Goal: Task Accomplishment & Management: Manage account settings

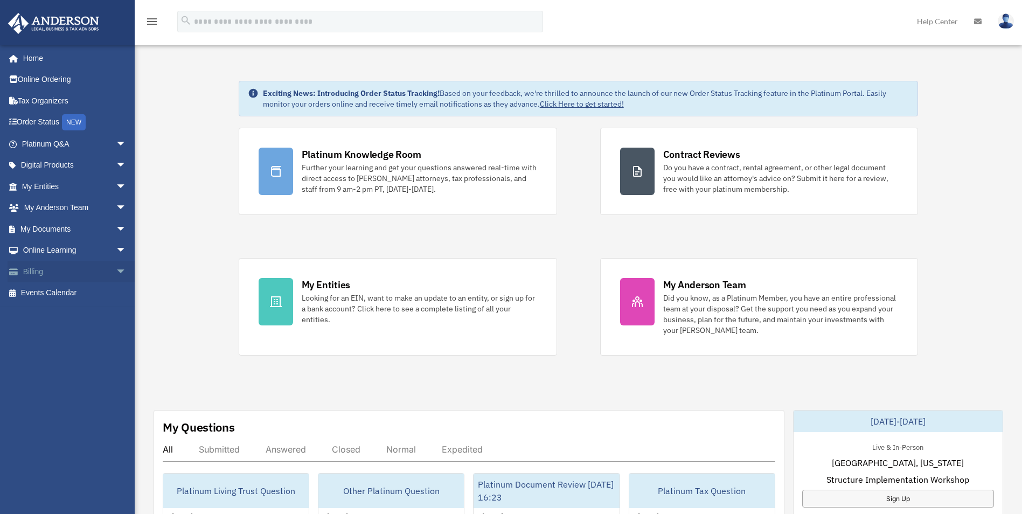
click at [116, 270] on span "arrow_drop_down" at bounding box center [127, 272] width 22 height 22
click at [75, 313] on link "Past Invoices" at bounding box center [79, 315] width 128 height 22
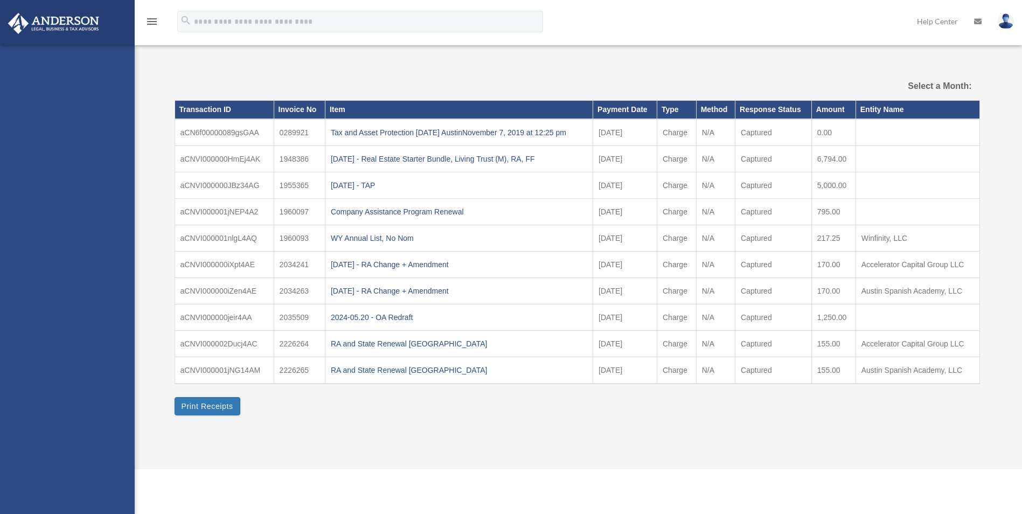
select select
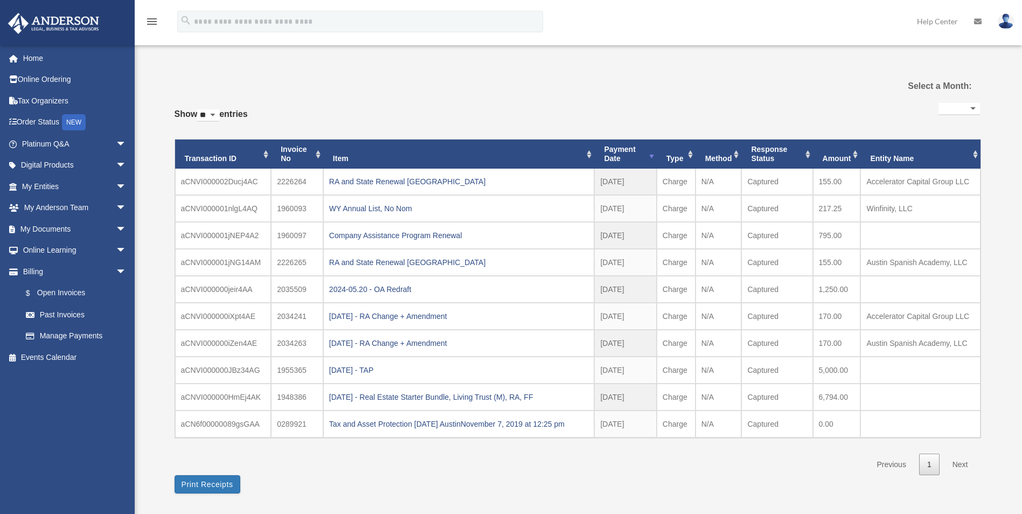
click at [971, 107] on select "**********" at bounding box center [958, 109] width 41 height 12
click at [798, 89] on div "**********" at bounding box center [576, 282] width 805 height 421
click at [73, 293] on link "$ Open Invoices" at bounding box center [79, 293] width 128 height 22
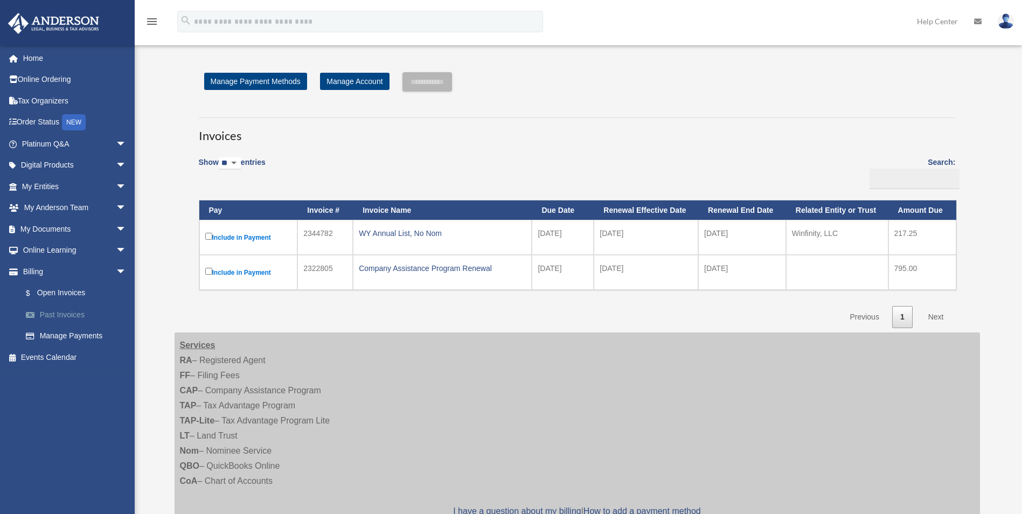
click at [56, 311] on link "Past Invoices" at bounding box center [79, 315] width 128 height 22
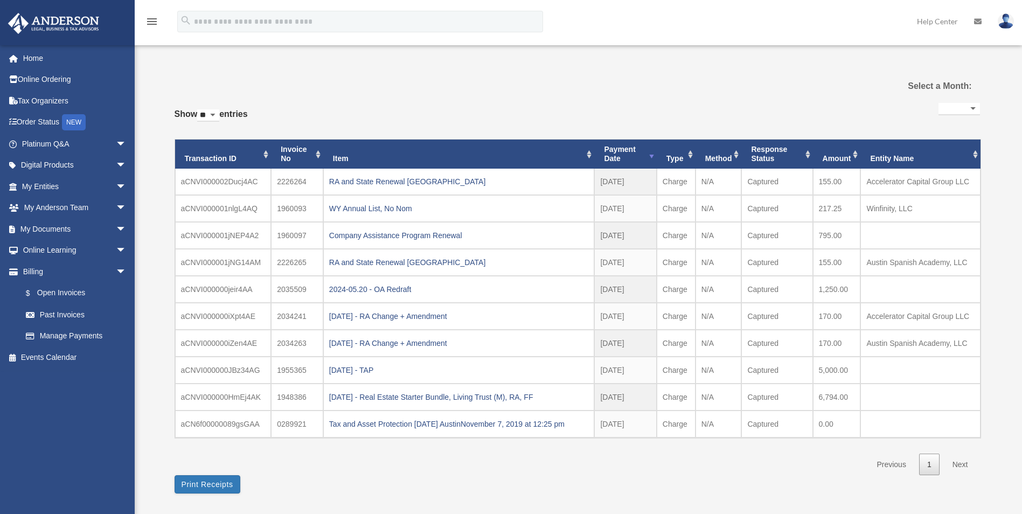
select select
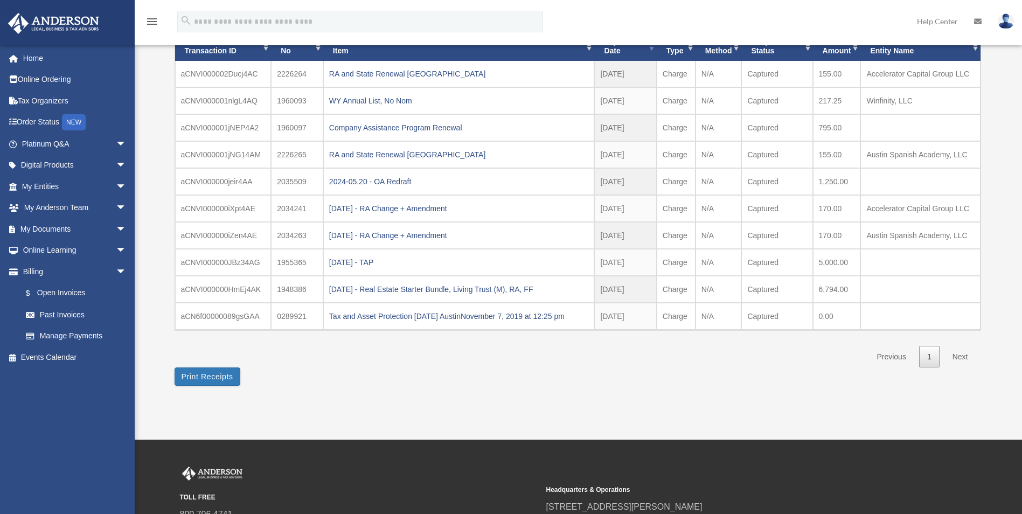
scroll to position [54, 0]
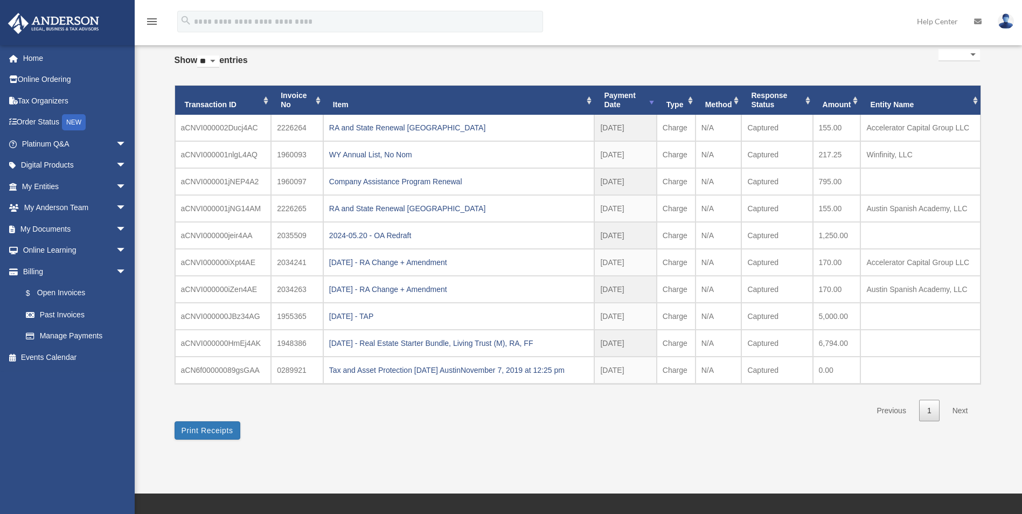
click at [929, 410] on link "1" at bounding box center [929, 411] width 20 height 22
click at [957, 410] on link "Next" at bounding box center [960, 411] width 32 height 22
click at [883, 410] on link "Previous" at bounding box center [890, 411] width 45 height 22
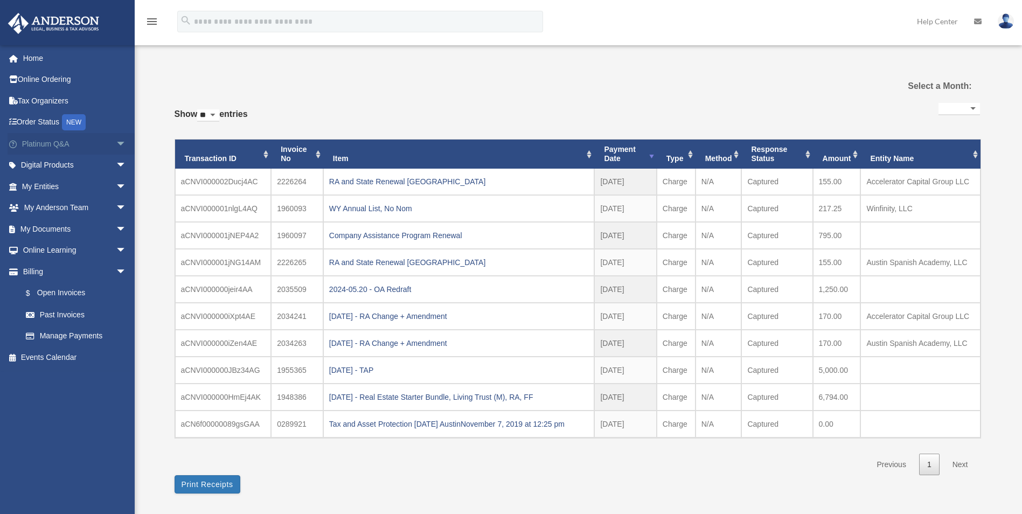
click at [116, 143] on span "arrow_drop_down" at bounding box center [127, 144] width 22 height 22
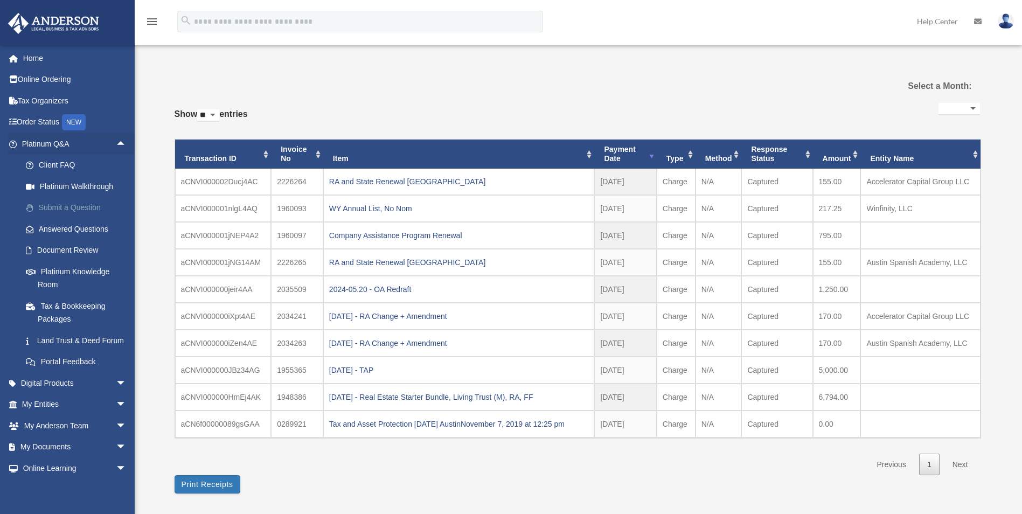
click at [73, 209] on link "Submit a Question" at bounding box center [79, 208] width 128 height 22
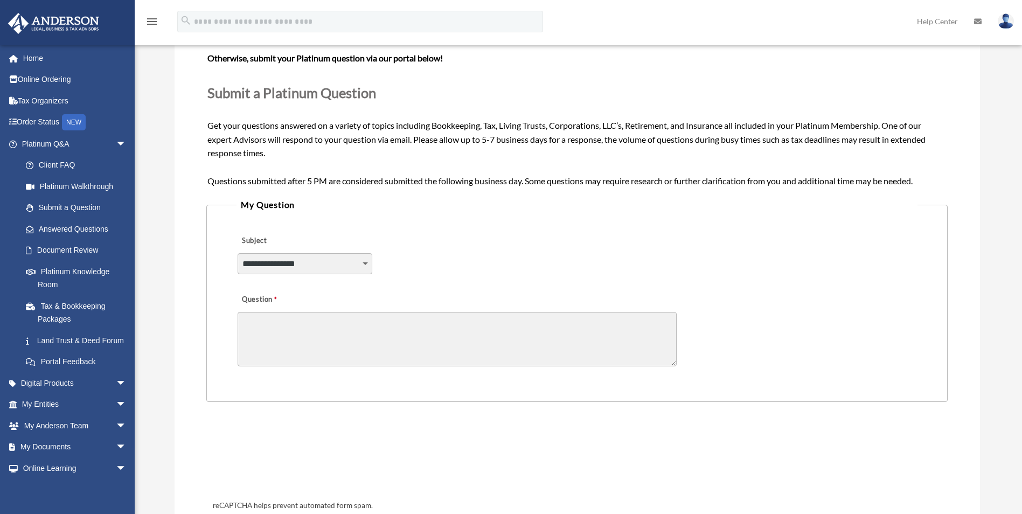
scroll to position [162, 0]
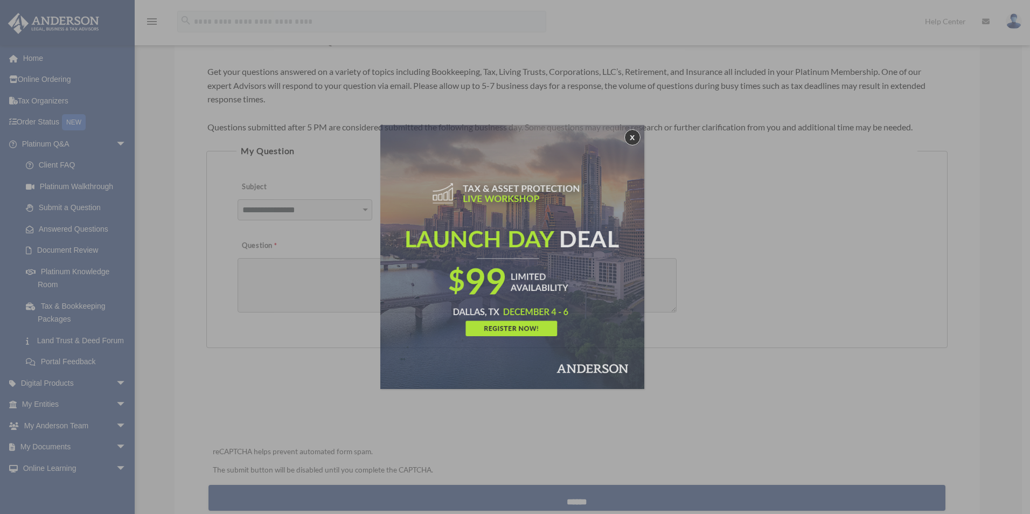
click at [367, 213] on div "x" at bounding box center [515, 257] width 1030 height 514
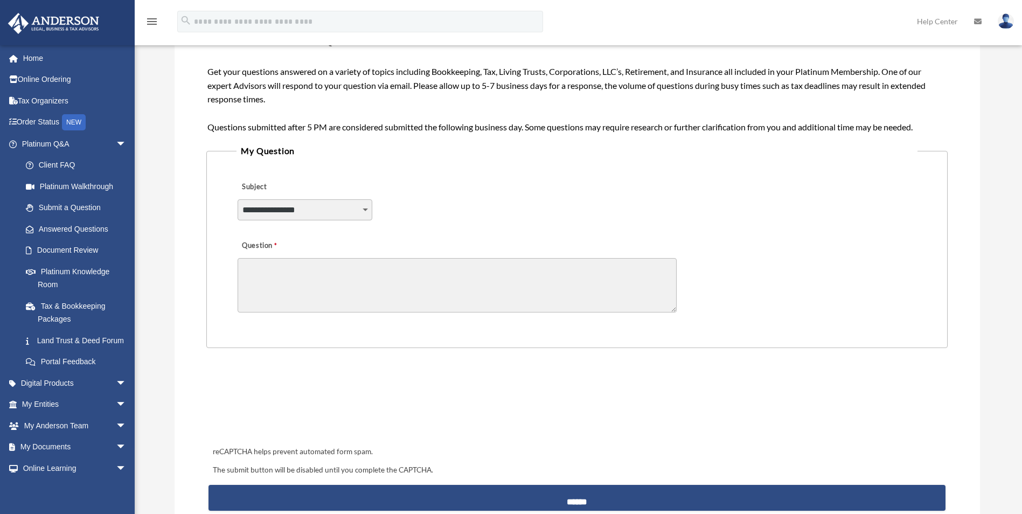
click at [365, 209] on select "**********" at bounding box center [304, 209] width 135 height 20
click at [564, 193] on div "**********" at bounding box center [576, 202] width 680 height 59
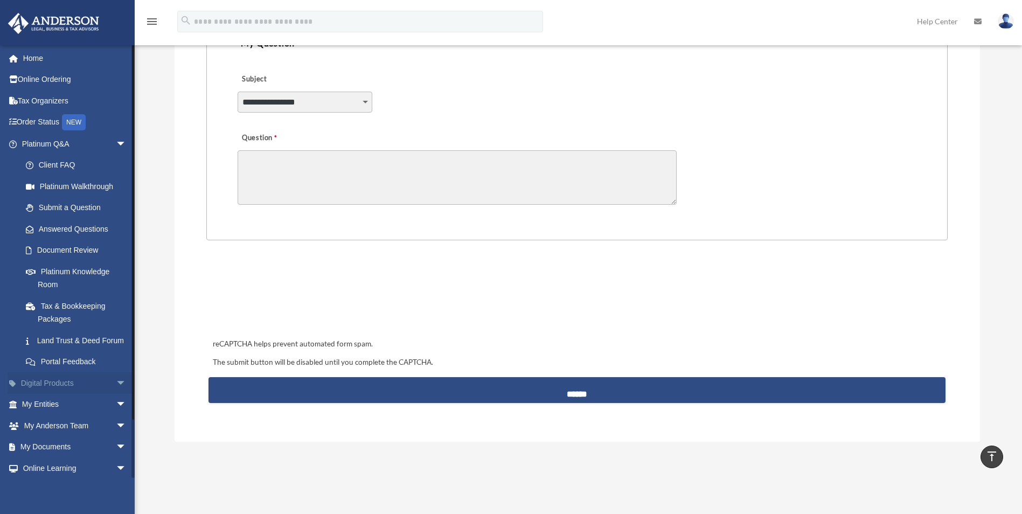
scroll to position [59, 0]
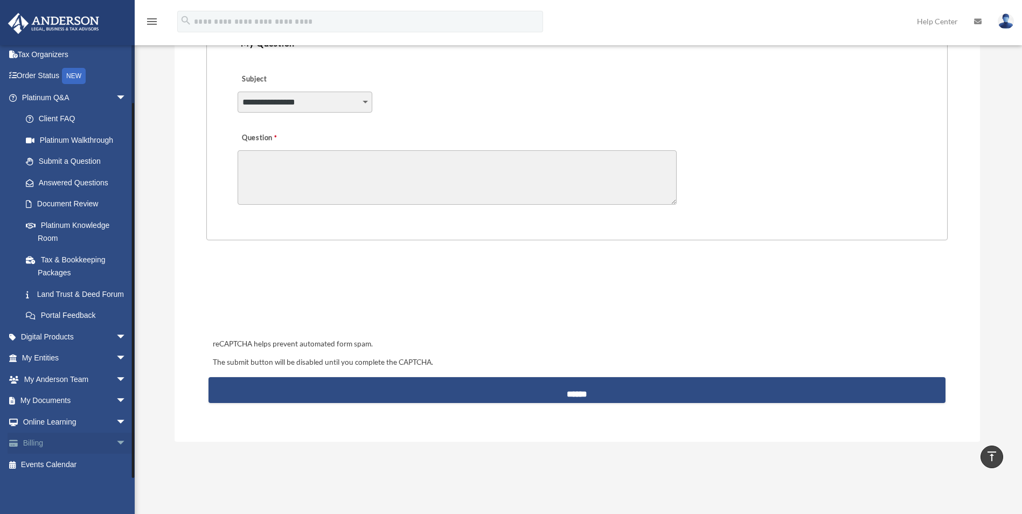
click at [116, 444] on span "arrow_drop_down" at bounding box center [127, 443] width 22 height 22
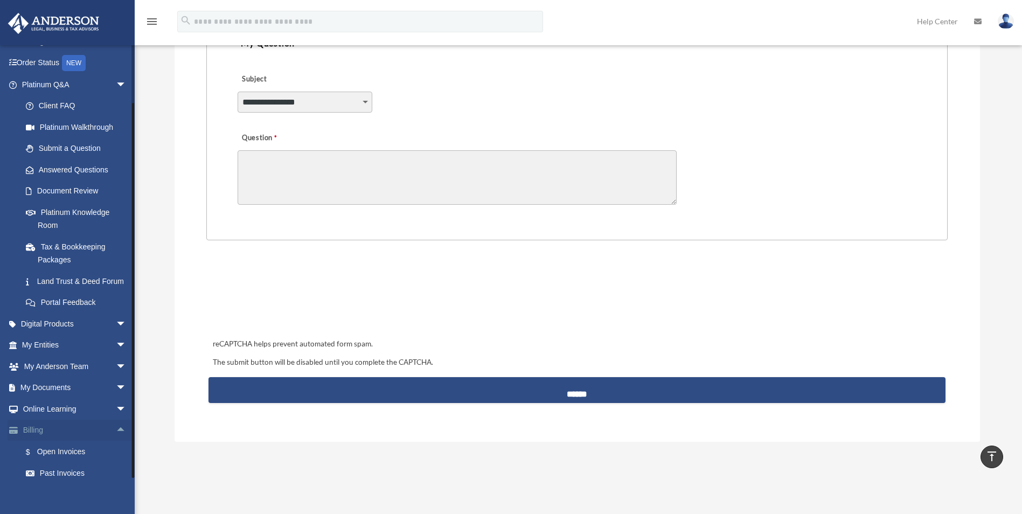
scroll to position [124, 0]
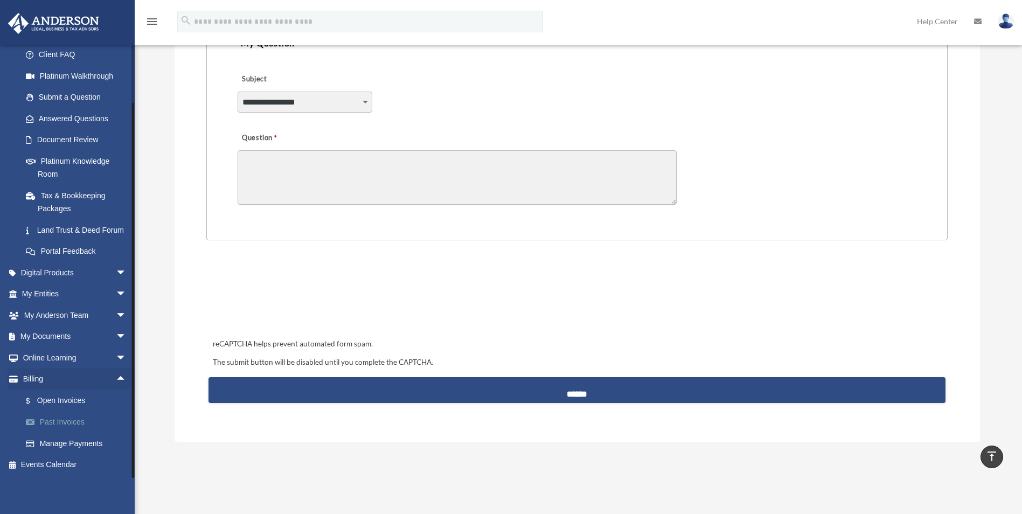
click at [67, 420] on link "Past Invoices" at bounding box center [79, 422] width 128 height 22
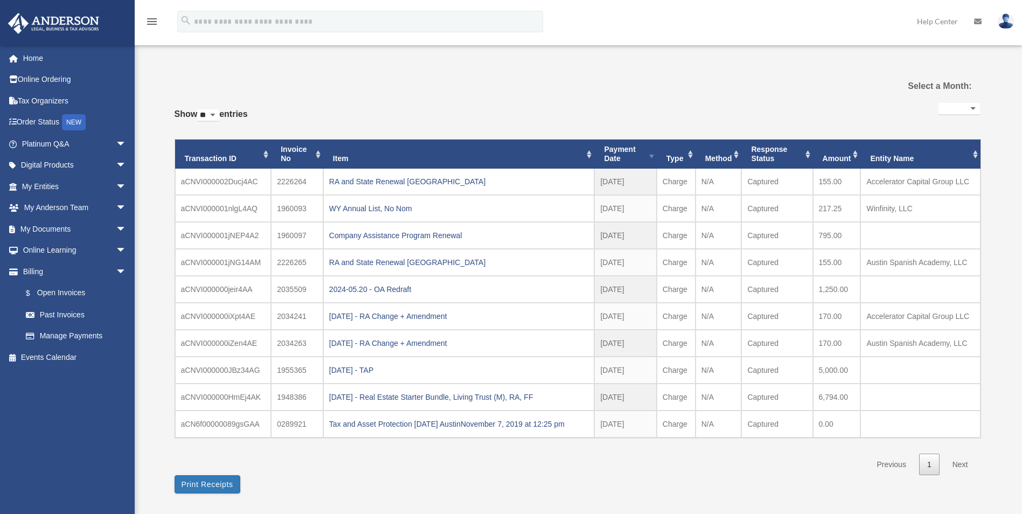
select select
click at [934, 22] on link "Help Center" at bounding box center [936, 21] width 57 height 43
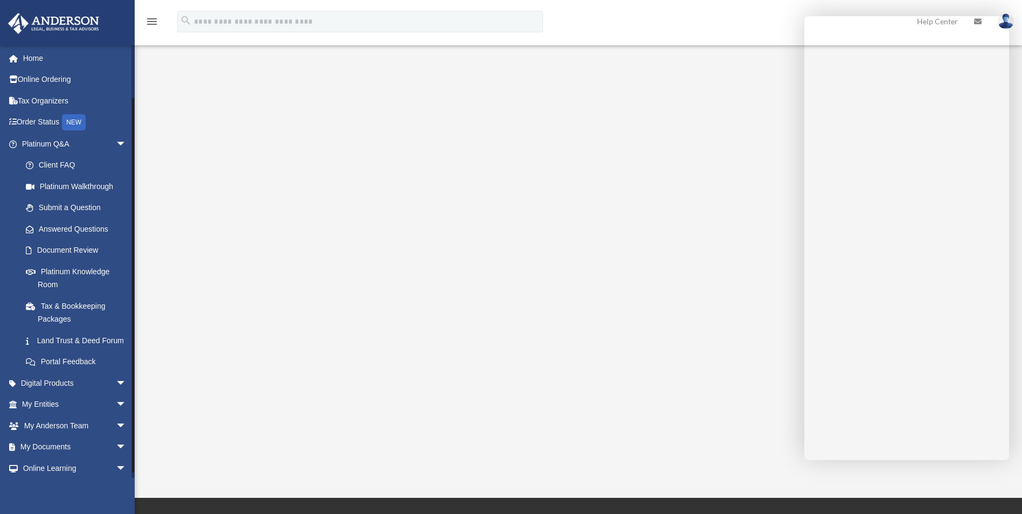
scroll to position [59, 0]
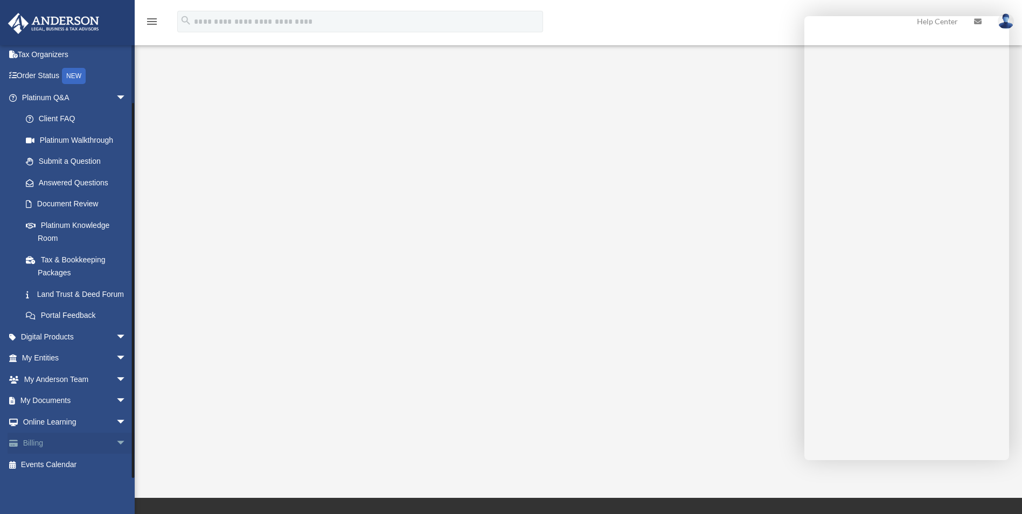
click at [116, 443] on span "arrow_drop_down" at bounding box center [127, 443] width 22 height 22
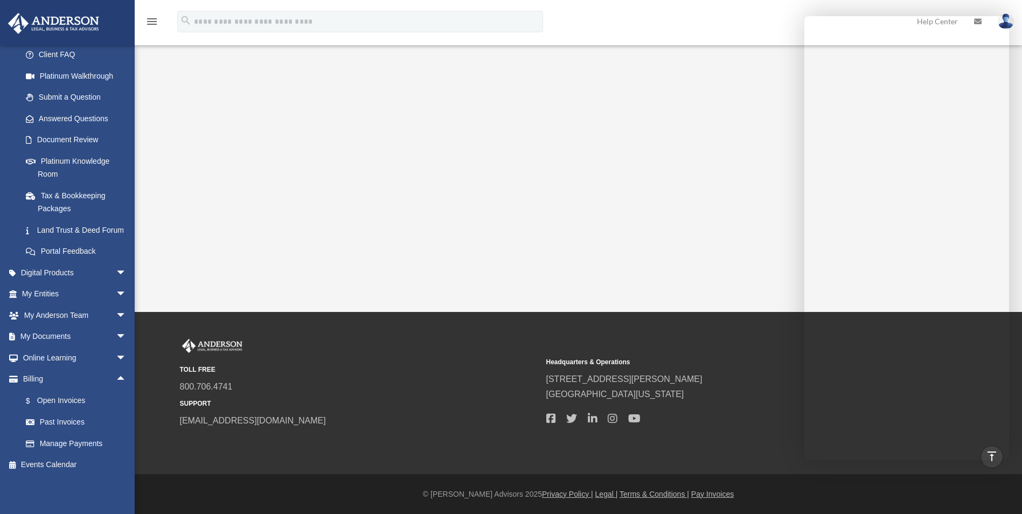
scroll to position [0, 0]
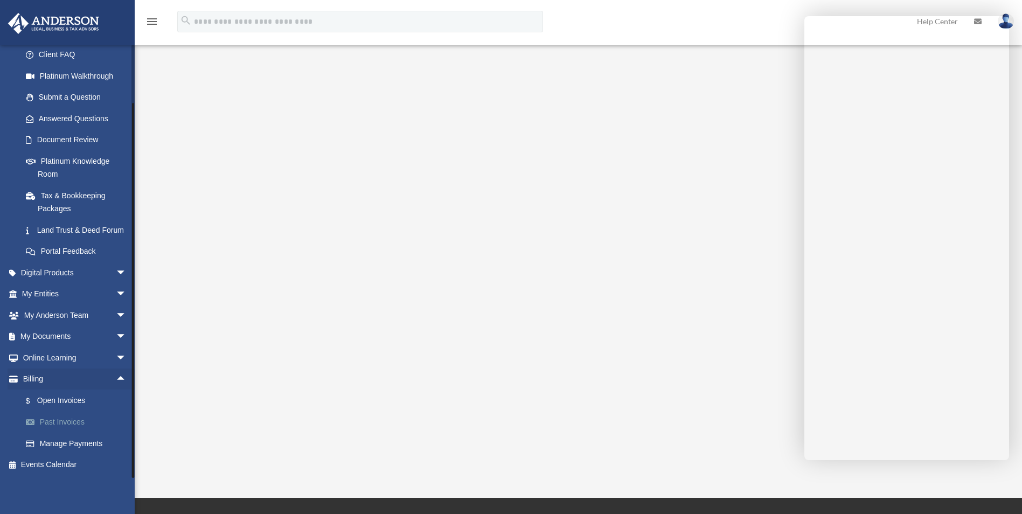
click at [61, 422] on link "Past Invoices" at bounding box center [79, 422] width 128 height 22
click at [69, 423] on link "Past Invoices" at bounding box center [79, 422] width 128 height 22
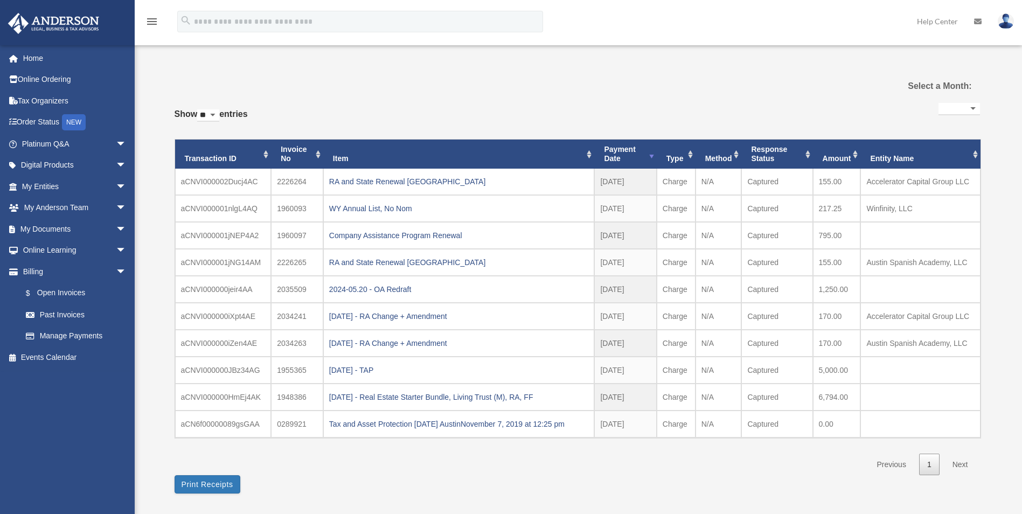
select select
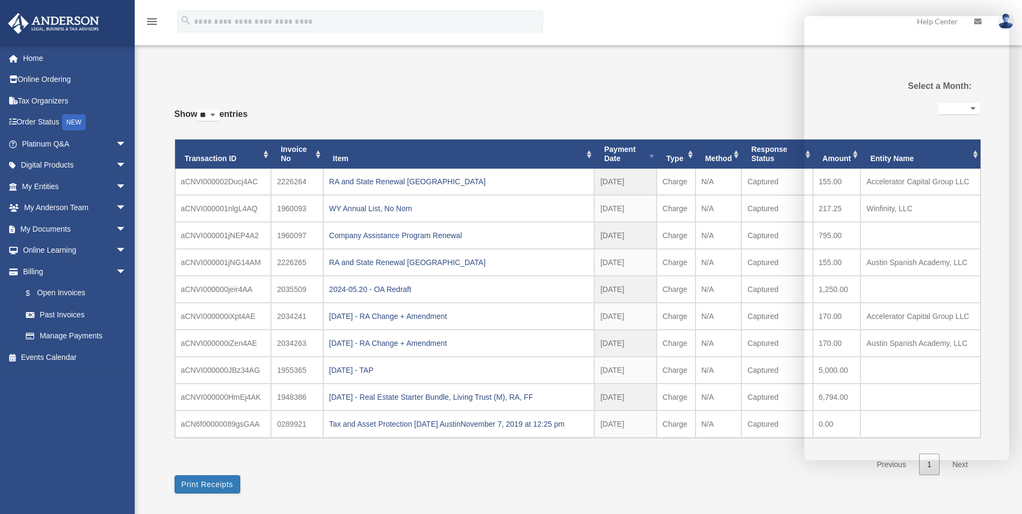
click at [725, 70] on div "**********" at bounding box center [576, 282] width 805 height 447
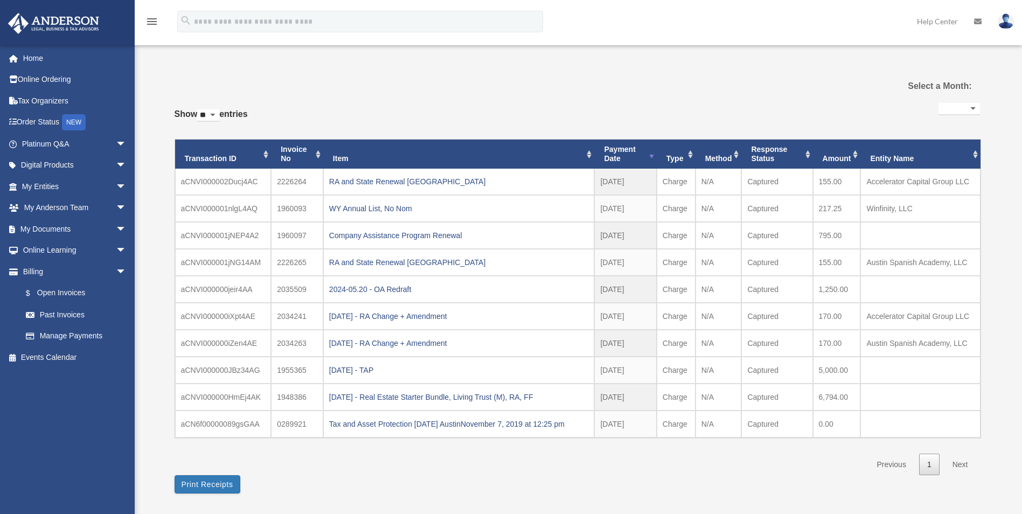
click at [1005, 21] on img at bounding box center [1005, 21] width 16 height 16
click at [704, 69] on div "**********" at bounding box center [576, 282] width 805 height 447
